Goal: Go to known website: Go to known website

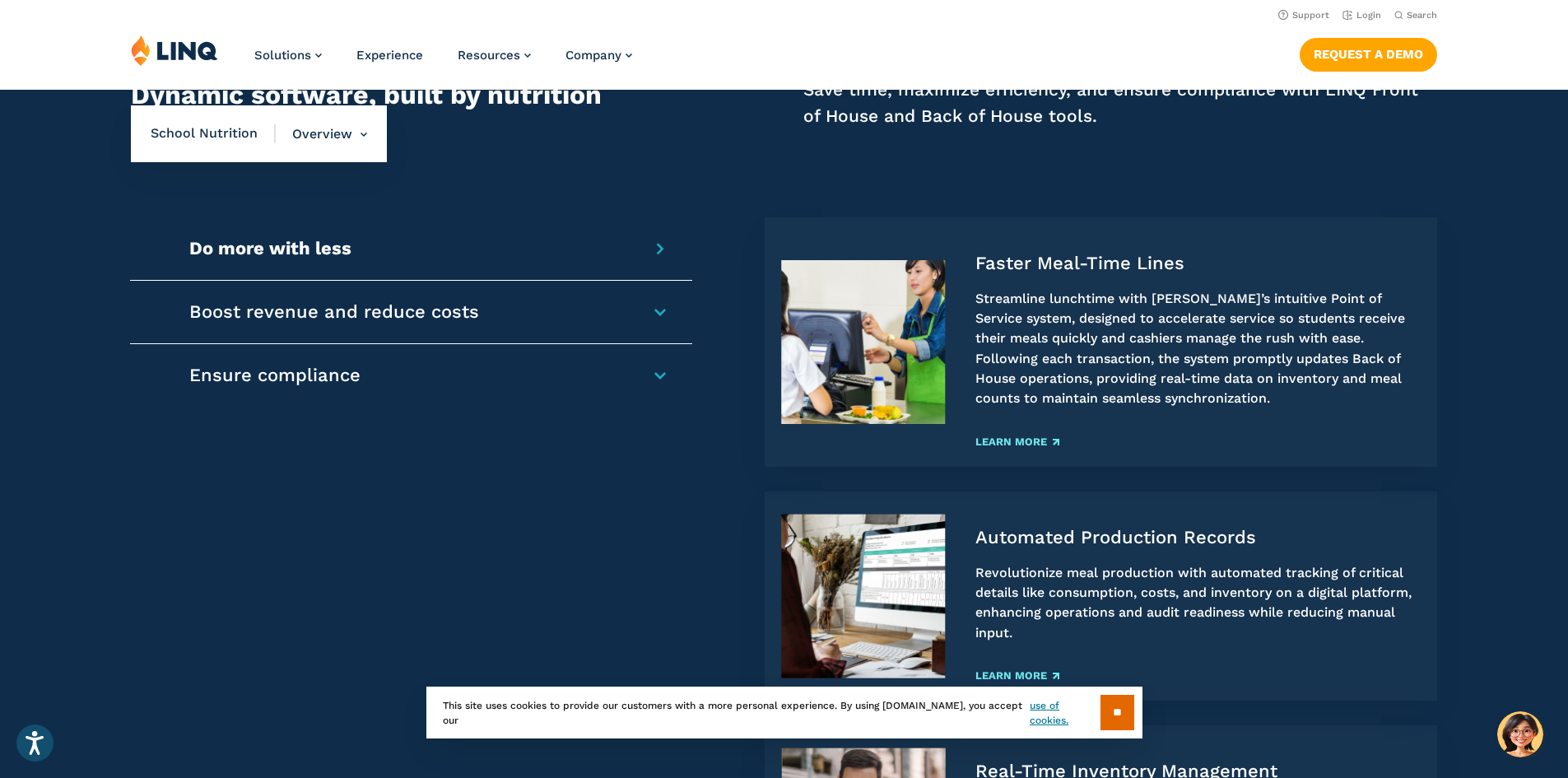
scroll to position [1377, 0]
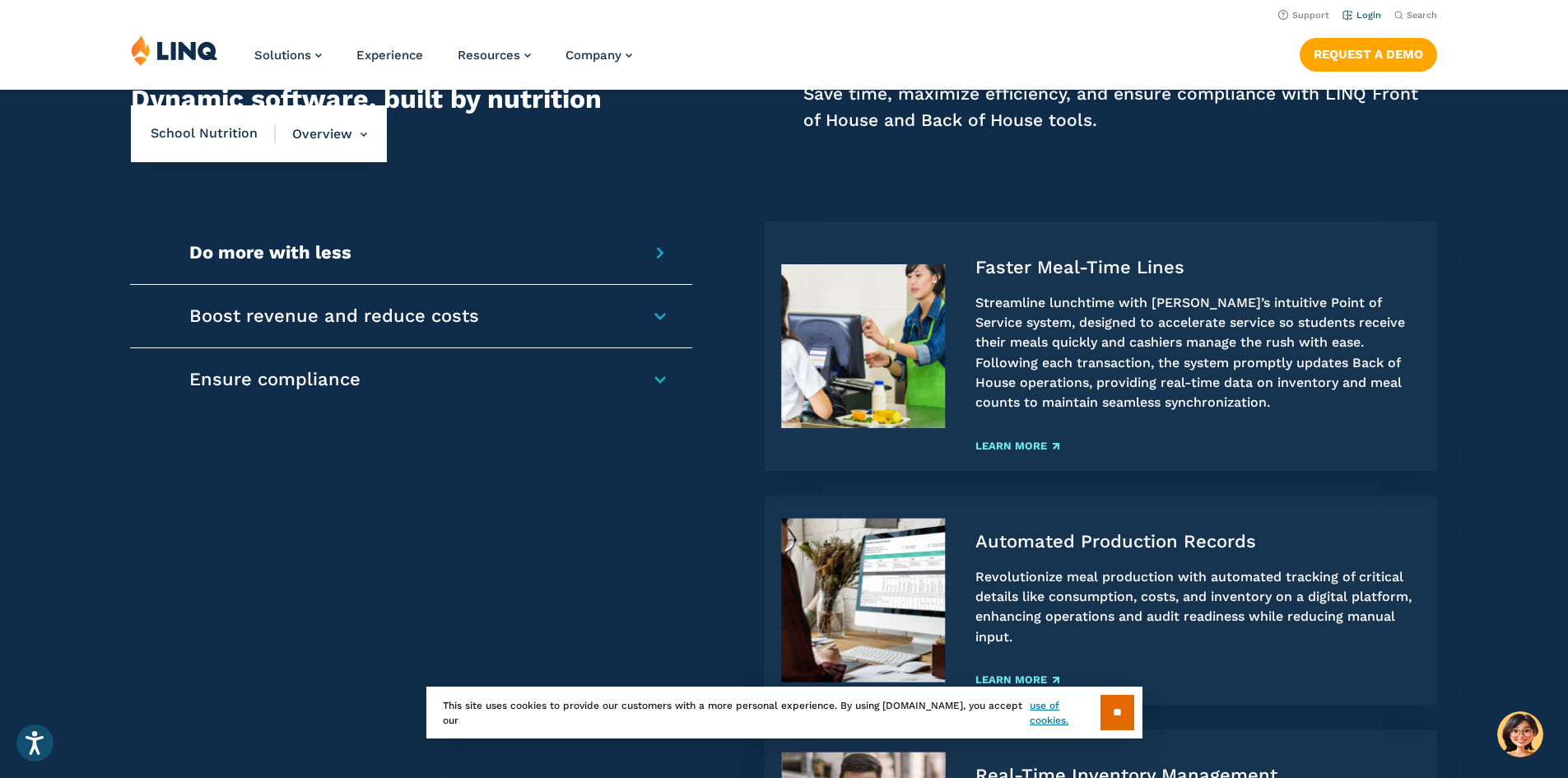
click at [1353, 15] on link "Login" at bounding box center [1362, 15] width 39 height 11
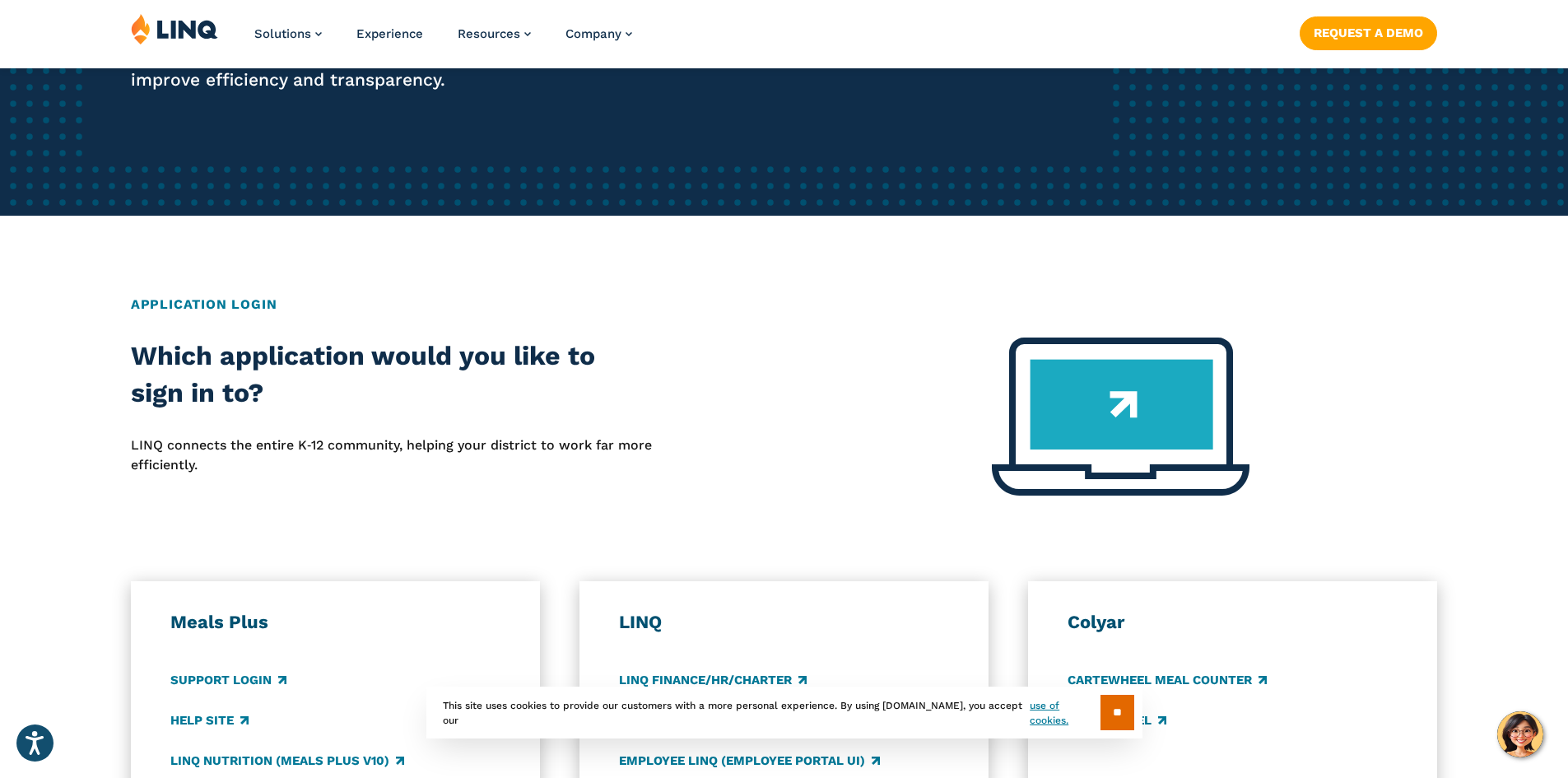
scroll to position [824, 0]
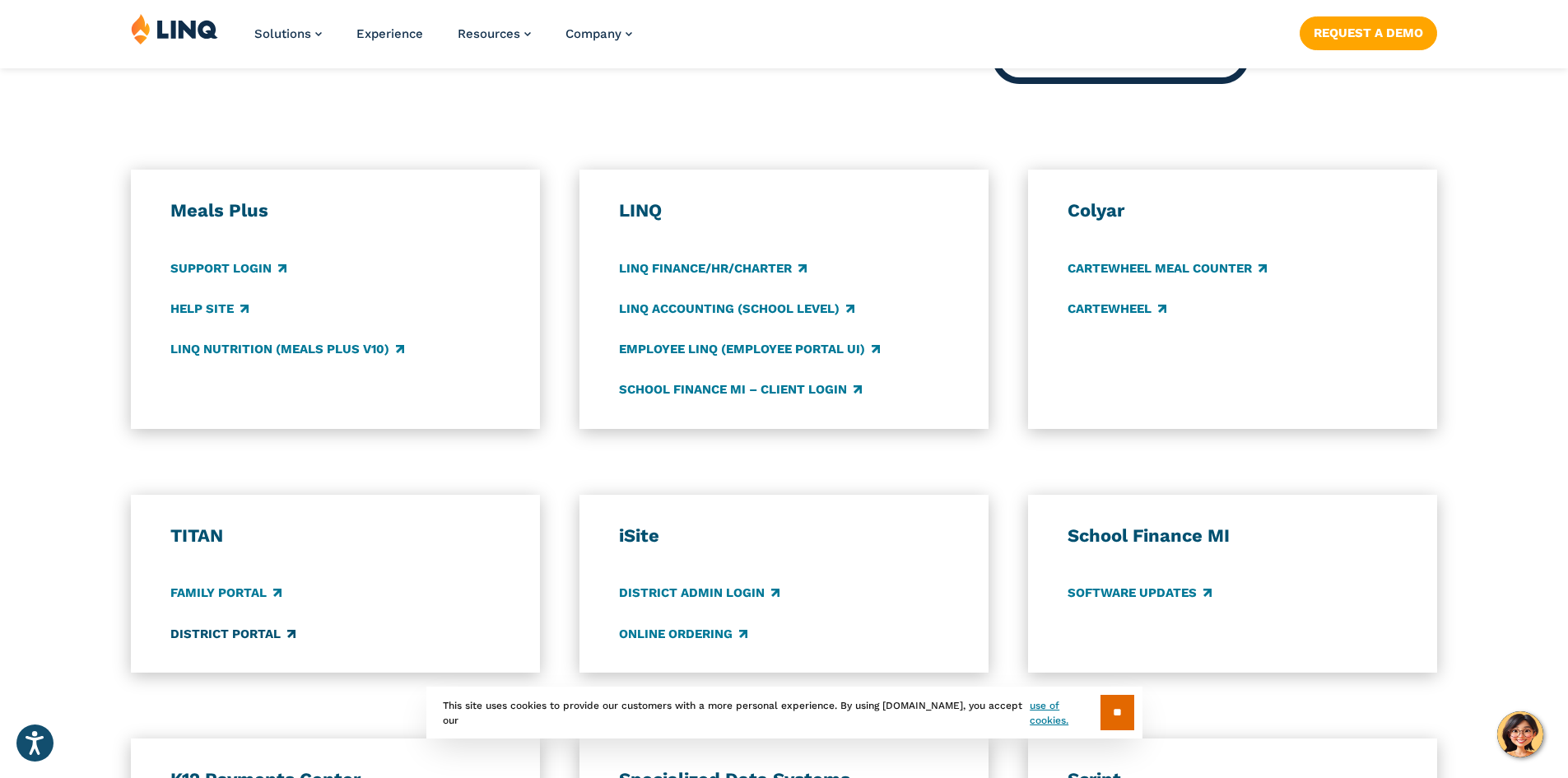
click at [197, 639] on link "District Portal" at bounding box center [233, 633] width 125 height 18
